Goal: Find specific page/section: Find specific page/section

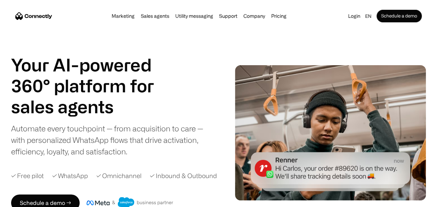
click at [141, 90] on h1 "Your AI-powered 360° platform for" at bounding box center [91, 75] width 160 height 42
drag, startPoint x: 50, startPoint y: 108, endPoint x: 100, endPoint y: 108, distance: 49.4
click at [100, 108] on h1 "sales agents" at bounding box center [91, 106] width 160 height 21
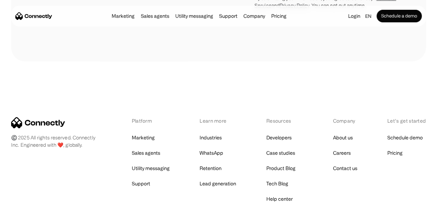
scroll to position [3926, 0]
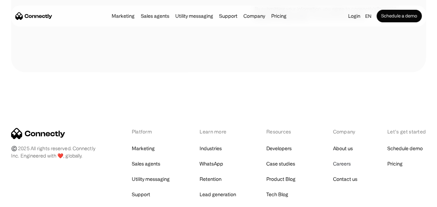
click at [343, 159] on link "Careers" at bounding box center [342, 164] width 18 height 10
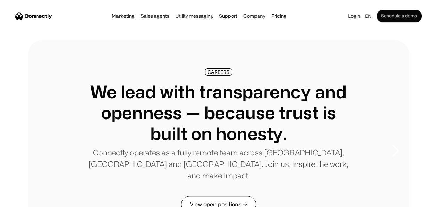
click at [197, 195] on link "View open positions →" at bounding box center [218, 203] width 75 height 17
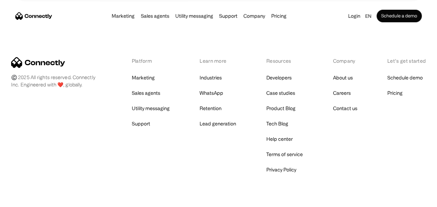
scroll to position [2445, 0]
